Goal: Task Accomplishment & Management: Use online tool/utility

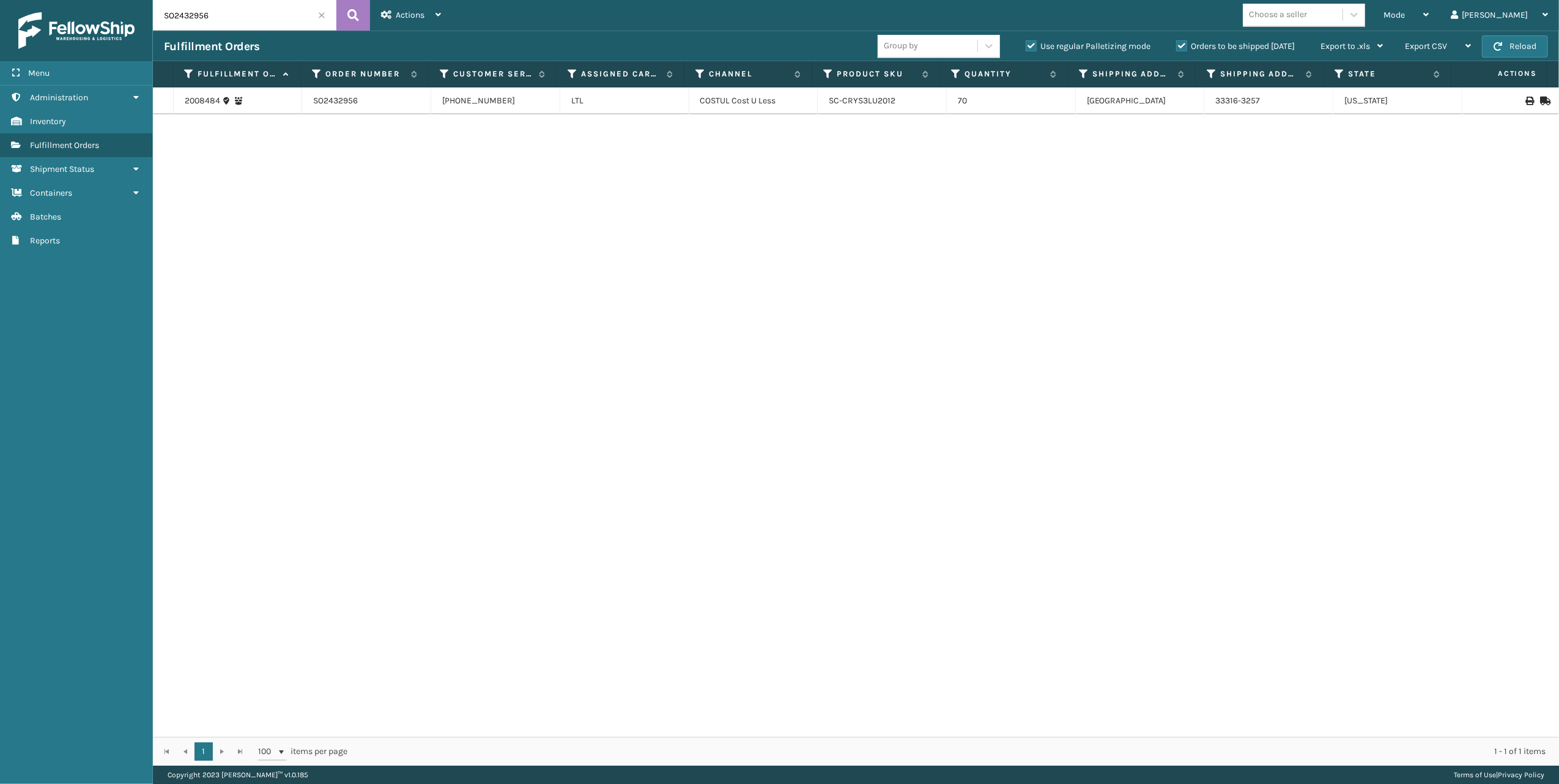
drag, startPoint x: 257, startPoint y: 15, endPoint x: 139, endPoint y: 5, distance: 118.4
click at [139, 0] on div "Menu Administration Inventory Fulfillment Orders Shipment Status Containers Bat…" at bounding box center [780, 0] width 1559 height 0
paste input "368078"
type input "SO2368078"
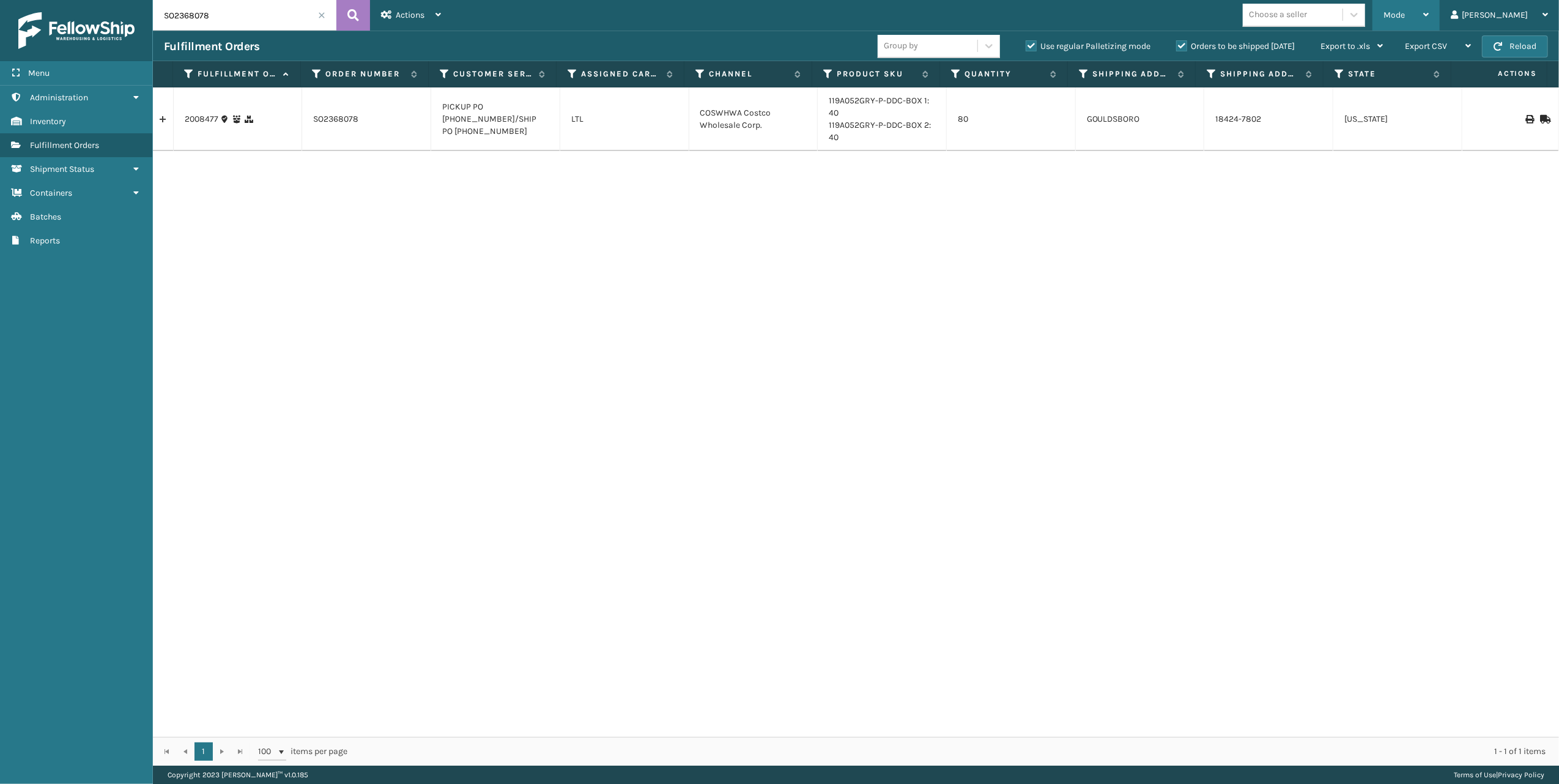
click at [1429, 19] on div "Mode" at bounding box center [1406, 15] width 45 height 30
click at [1380, 83] on li "Picking Mode" at bounding box center [1357, 80] width 164 height 33
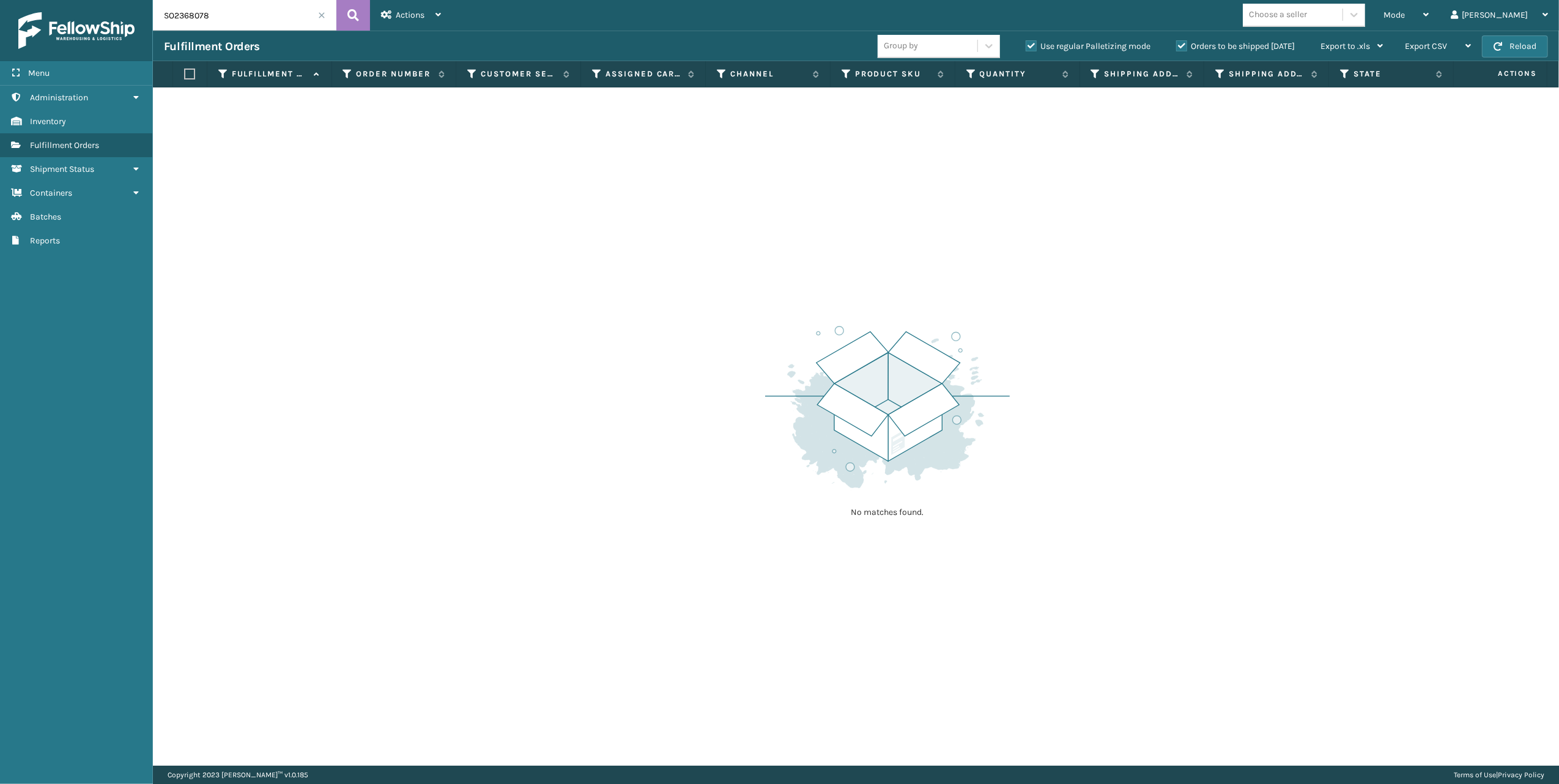
click at [260, 10] on input "SO2368078" at bounding box center [244, 15] width 184 height 30
click at [367, 15] on button at bounding box center [353, 15] width 34 height 30
click at [226, 19] on input "SO2368078" at bounding box center [244, 15] width 184 height 30
